Goal: Task Accomplishment & Management: Manage account settings

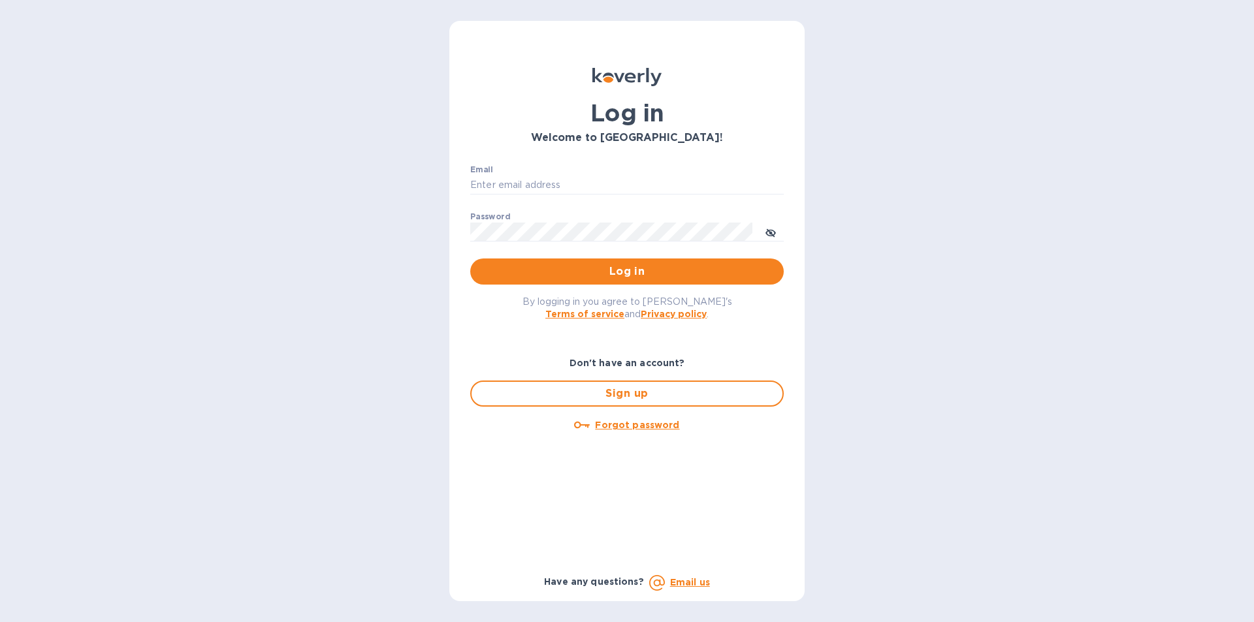
type input "[PERSON_NAME][EMAIL_ADDRESS][DOMAIN_NAME]"
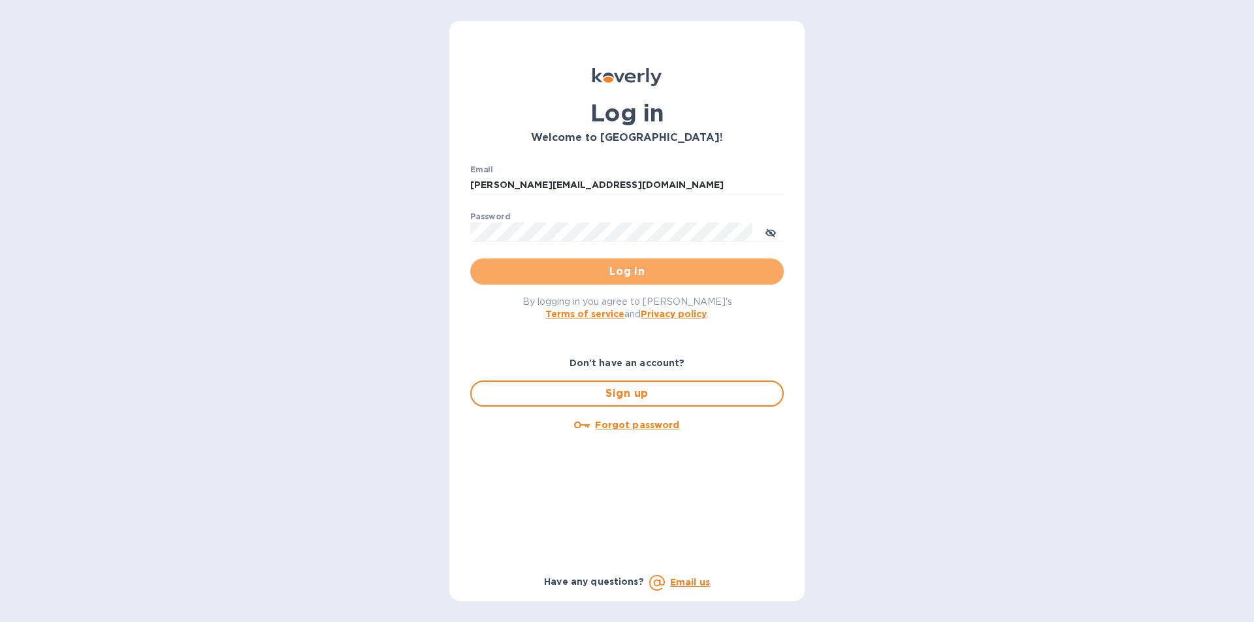
click at [607, 285] on button "Log in" at bounding box center [626, 272] width 313 height 26
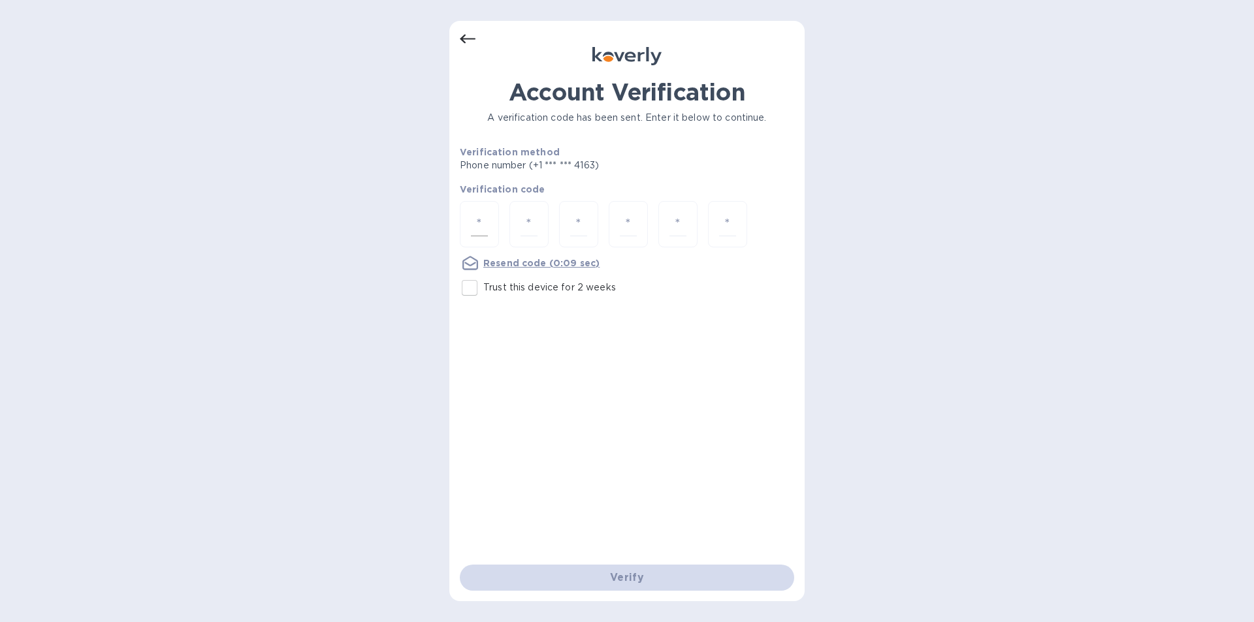
click at [488, 225] on div at bounding box center [479, 224] width 39 height 46
type input "2"
type input "5"
type input "0"
type input "3"
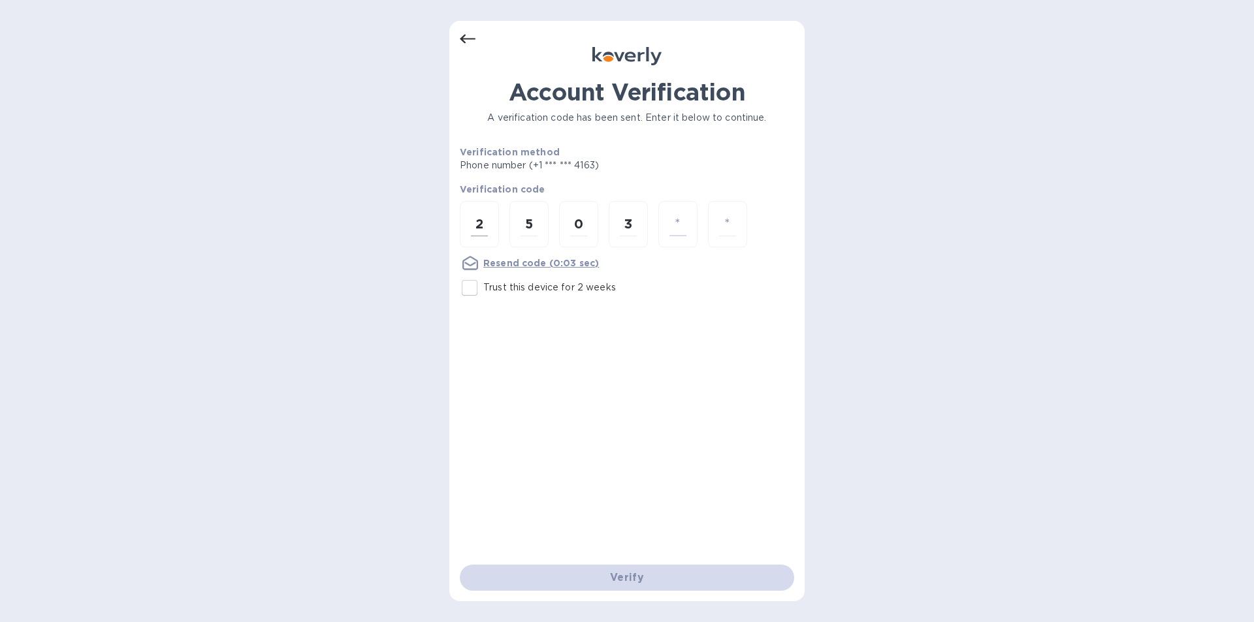
type input "5"
type input "4"
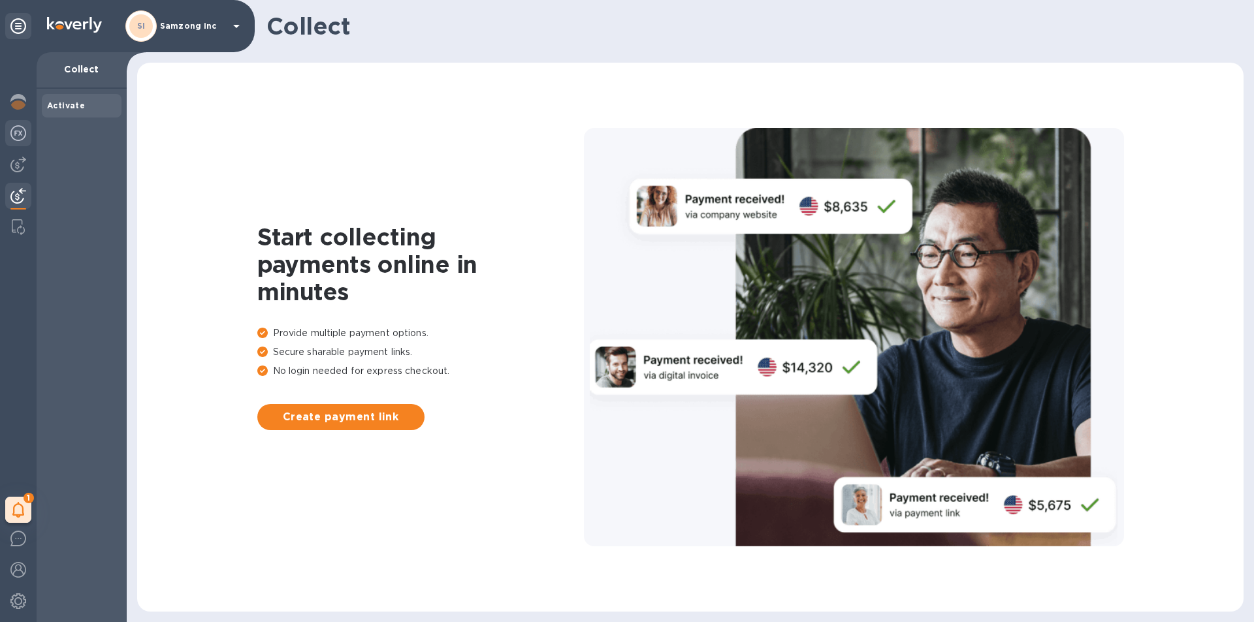
click at [19, 135] on img at bounding box center [18, 133] width 16 height 16
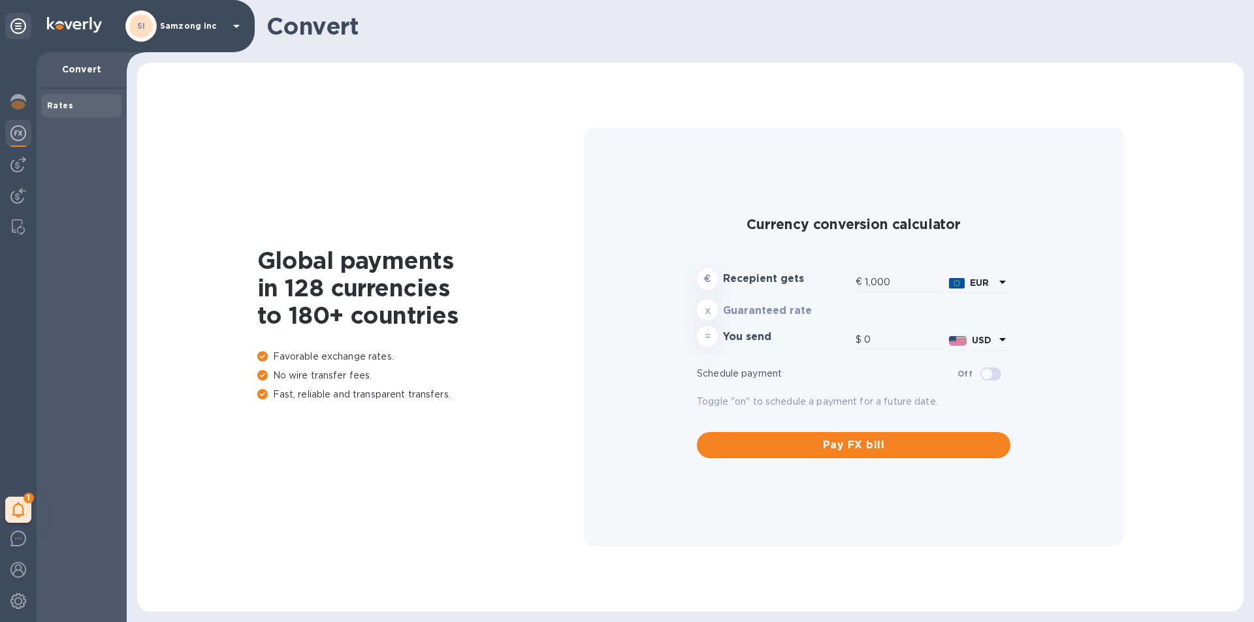
type input "1,173.55"
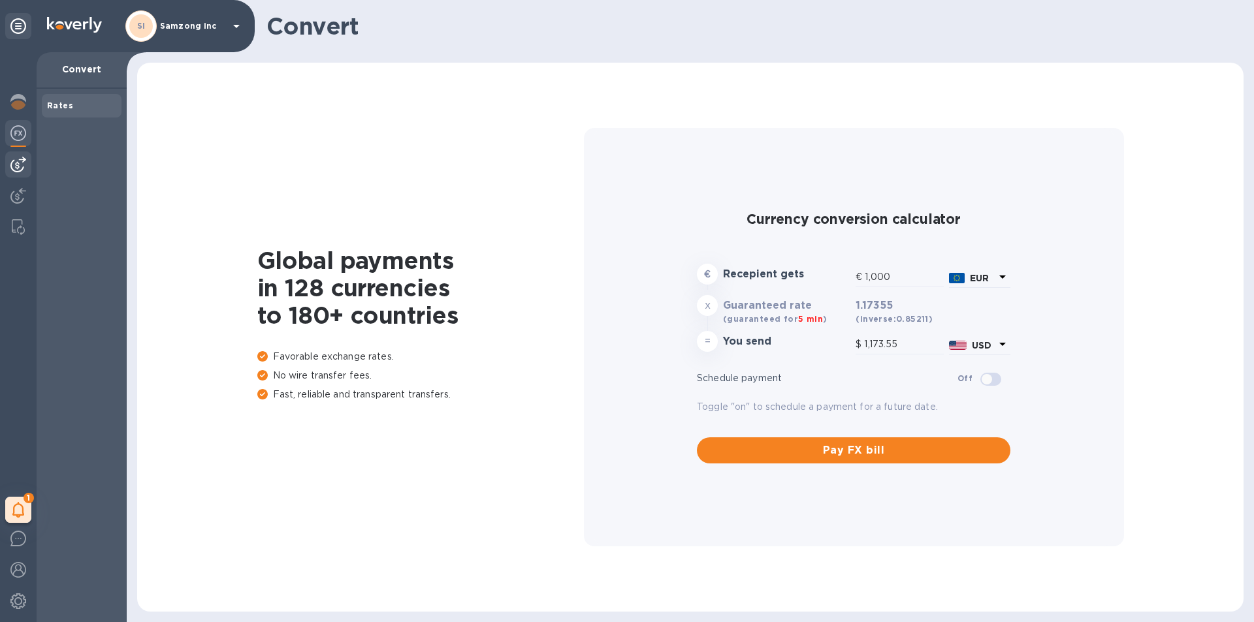
click at [20, 172] on img at bounding box center [18, 165] width 16 height 16
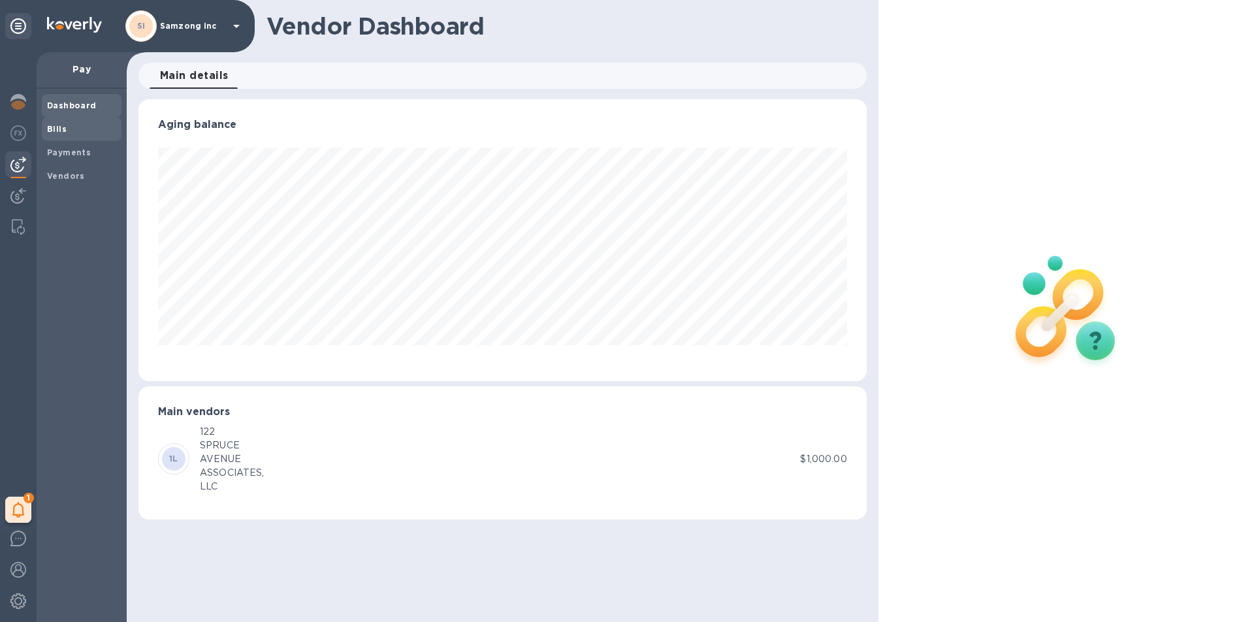
scroll to position [282, 728]
click at [63, 152] on b "Payments" at bounding box center [69, 153] width 44 height 10
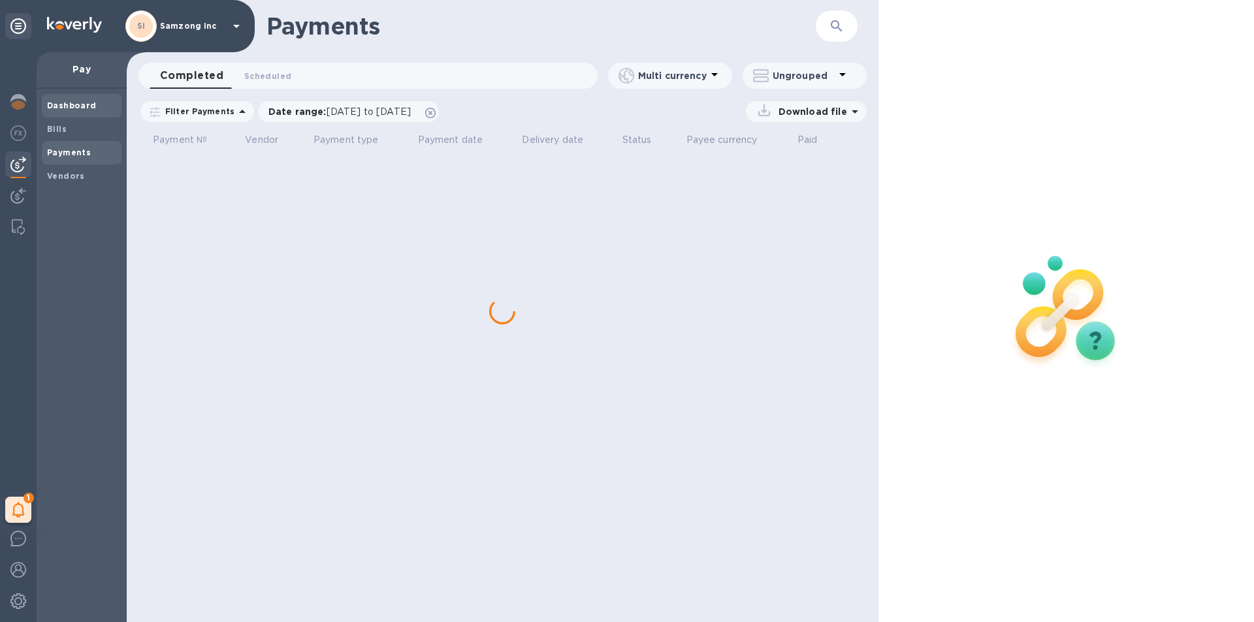
click at [78, 106] on b "Dashboard" at bounding box center [72, 106] width 50 height 10
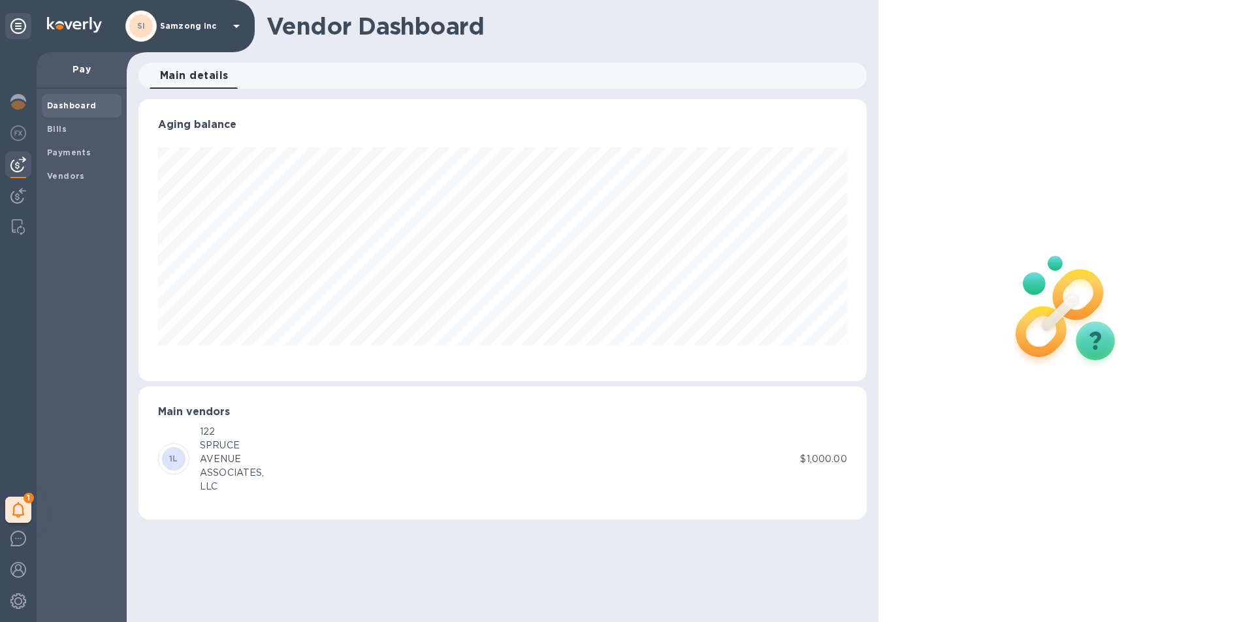
scroll to position [282, 728]
click at [67, 168] on div "Vendors" at bounding box center [82, 177] width 80 height 24
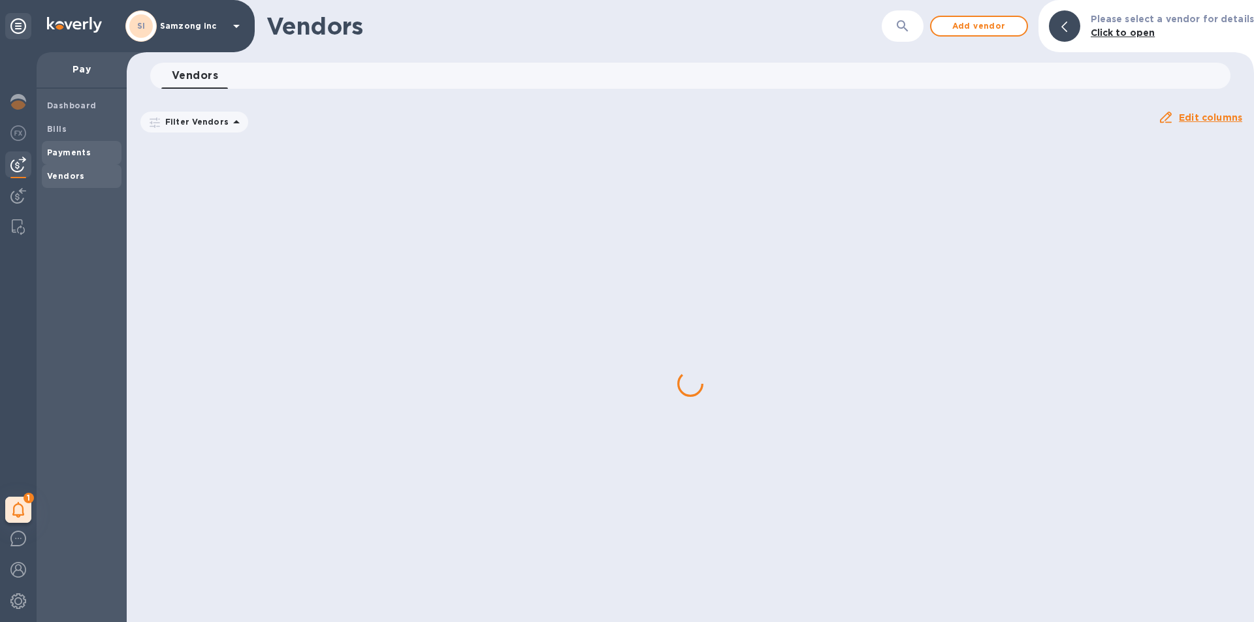
click at [65, 149] on b "Payments" at bounding box center [69, 153] width 44 height 10
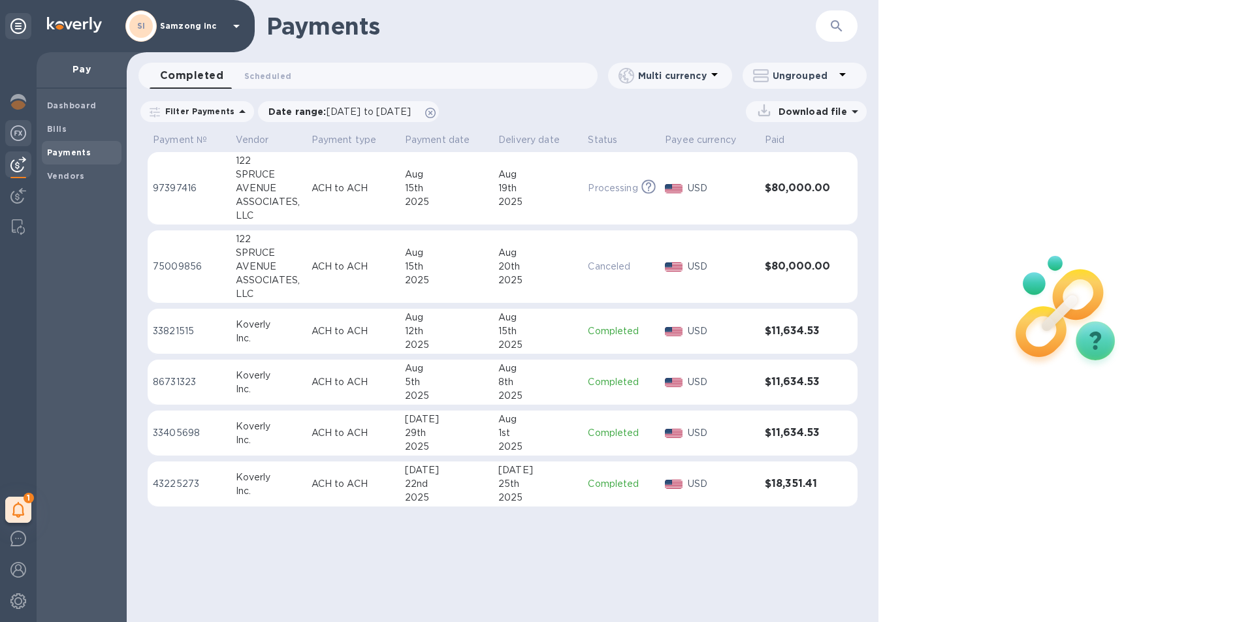
click at [11, 129] on img at bounding box center [18, 133] width 16 height 16
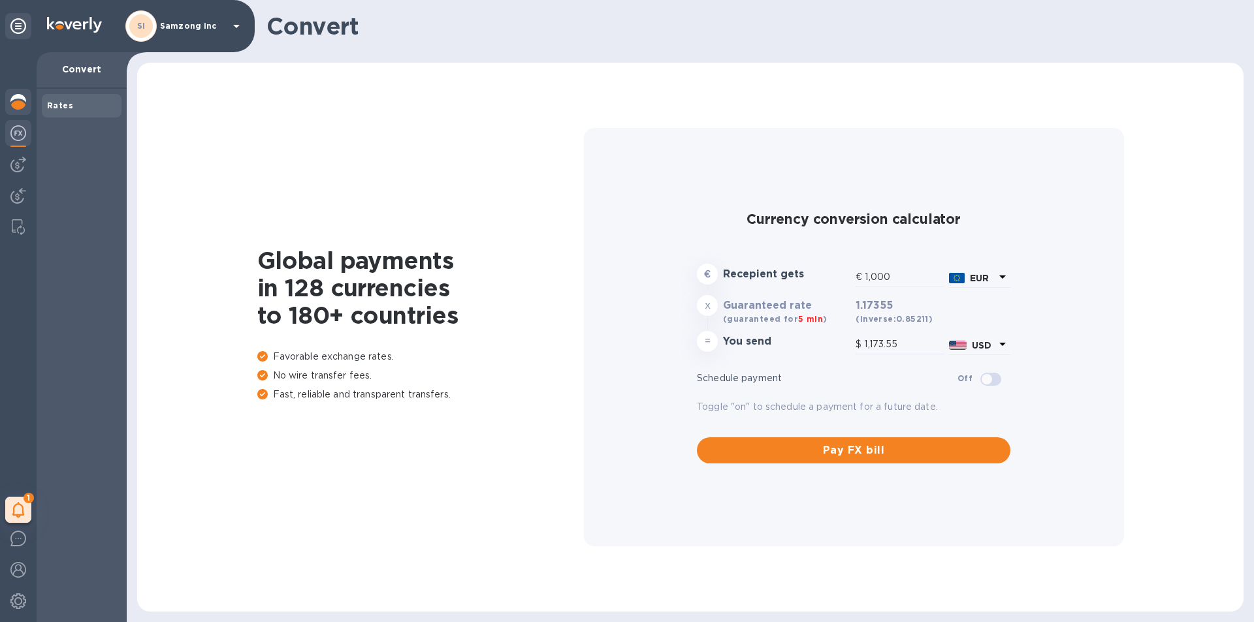
click at [17, 104] on img at bounding box center [18, 102] width 16 height 16
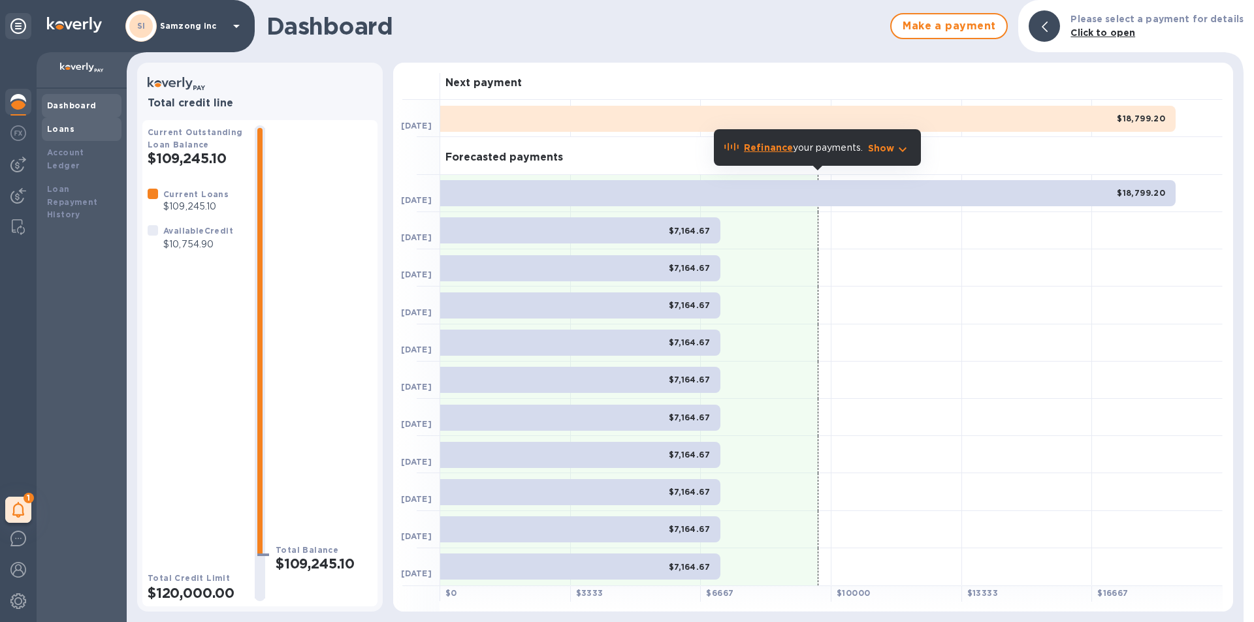
click at [74, 133] on div "Loans" at bounding box center [81, 129] width 69 height 13
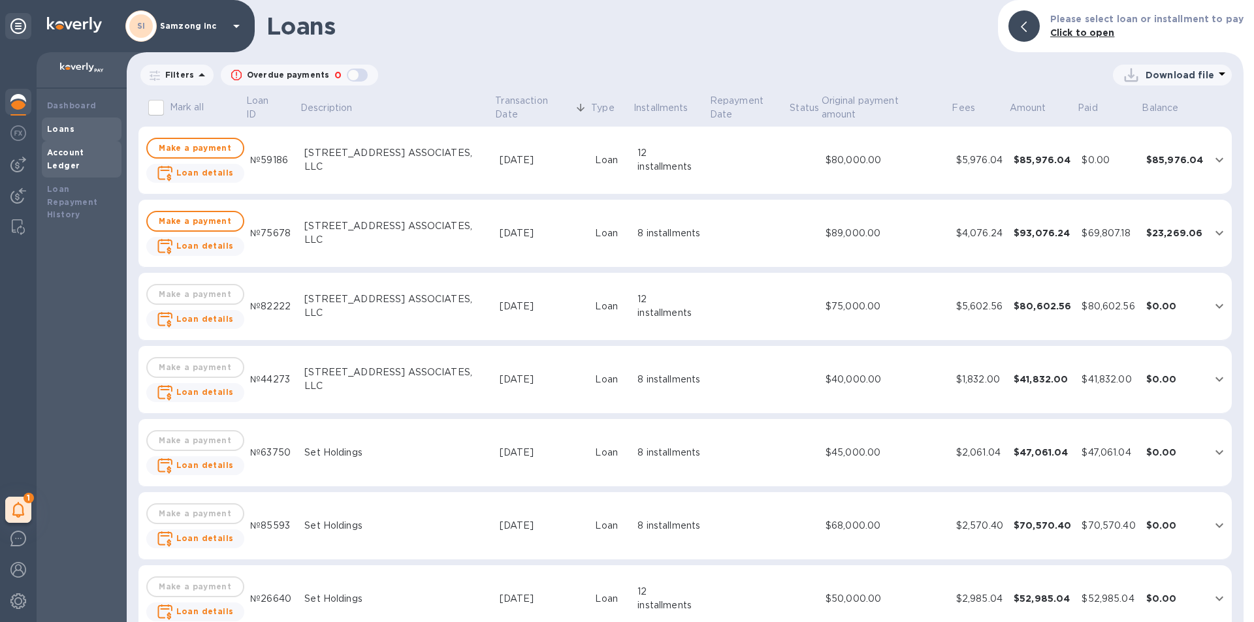
click at [77, 150] on b "Account Ledger" at bounding box center [65, 159] width 37 height 23
